Goal: Check status: Check status

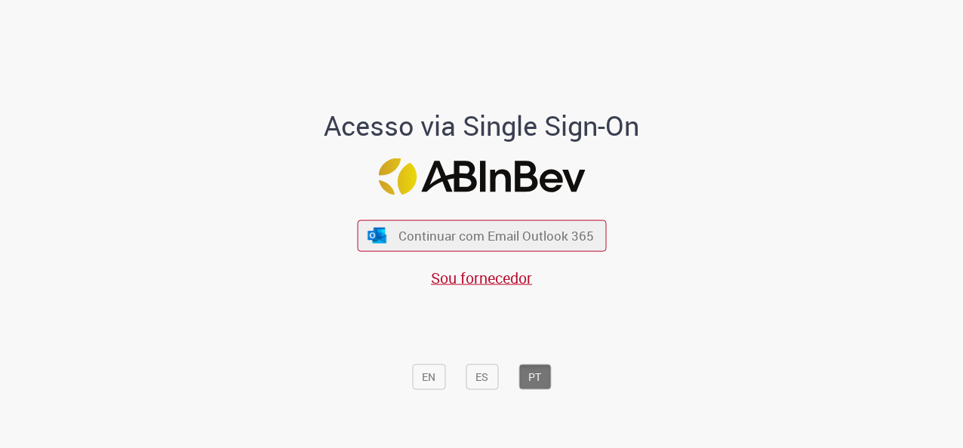
click at [348, 232] on div "Acesso via Single Sign-On Continuar com Email Outlook 365 Sou fornecedor EN ES …" at bounding box center [481, 253] width 419 height 287
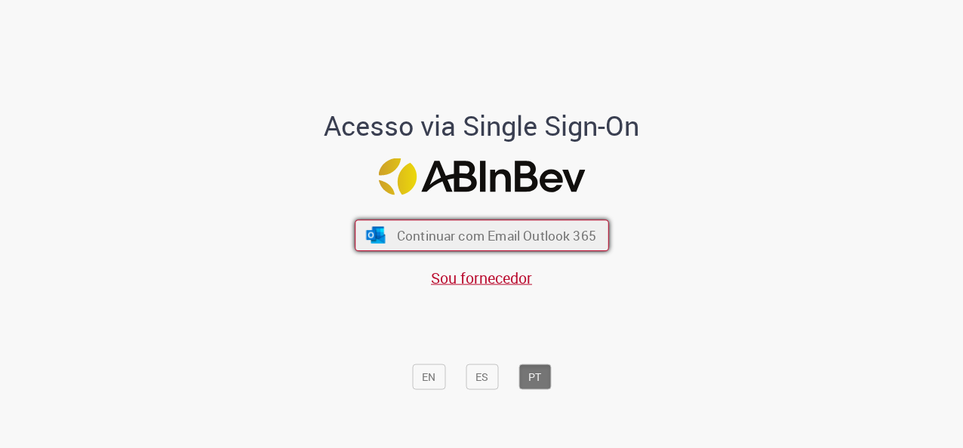
click at [368, 241] on img "submit" at bounding box center [375, 235] width 22 height 17
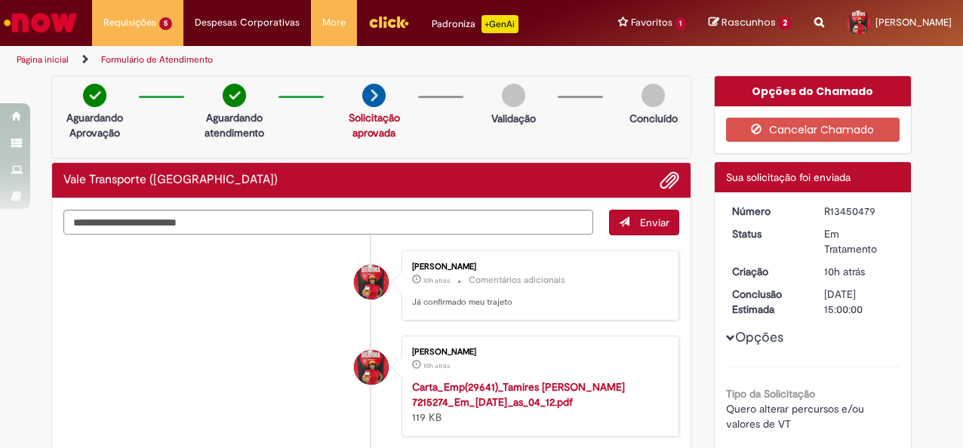
click at [843, 210] on div "R13450479" at bounding box center [859, 211] width 70 height 15
copy div "R13450479"
